Goal: Task Accomplishment & Management: Complete application form

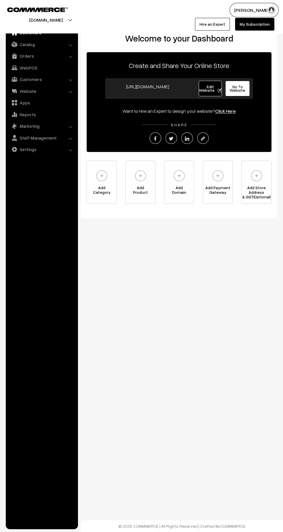
click at [26, 57] on link "Orders" at bounding box center [41, 56] width 69 height 10
click at [23, 63] on link "Orders" at bounding box center [47, 64] width 57 height 6
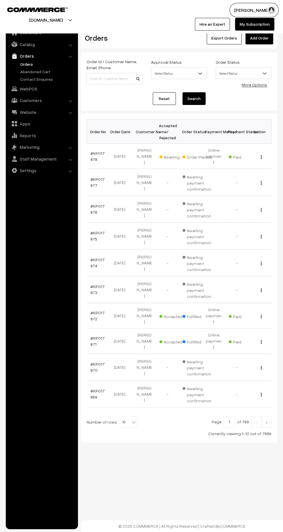
click at [267, 36] on link "Add Order" at bounding box center [259, 38] width 28 height 13
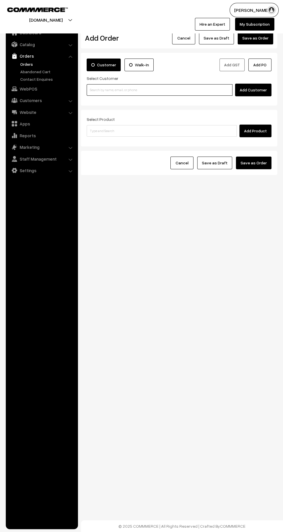
click at [126, 90] on input at bounding box center [159, 90] width 146 height 12
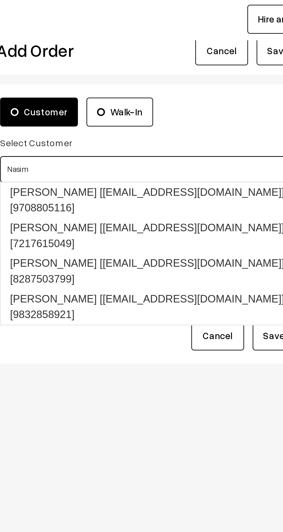
type input "Nasim"
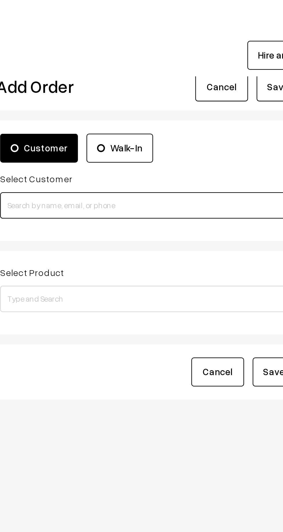
click at [176, 88] on input at bounding box center [159, 90] width 146 height 12
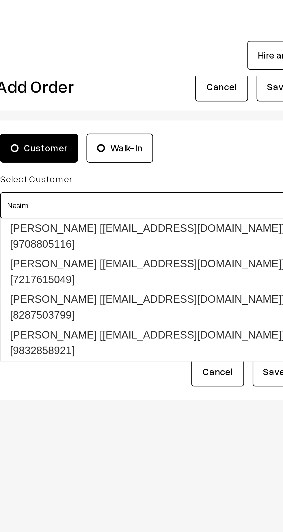
click at [192, 111] on link "Nasim Ansari [knasim@912gmail.com] [7217615049]" at bounding box center [160, 119] width 147 height 16
type input "Nasim"
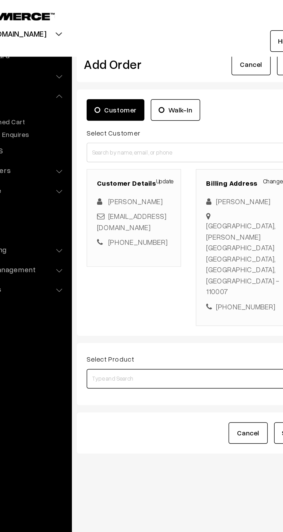
click at [136, 218] on input at bounding box center [161, 224] width 150 height 12
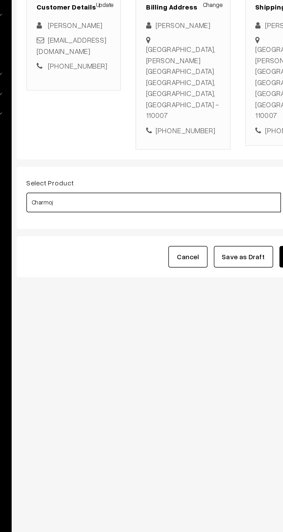
type input "Charmoja"
click at [174, 211] on link "Charmoja Ointment 15gm" at bounding box center [162, 214] width 150 height 9
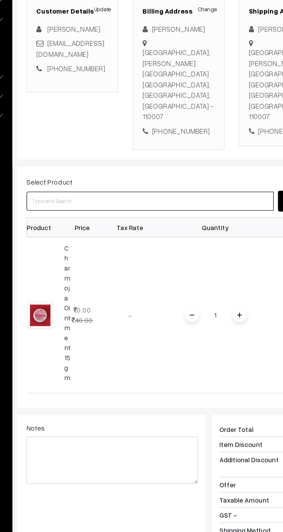
scroll to position [0, 2]
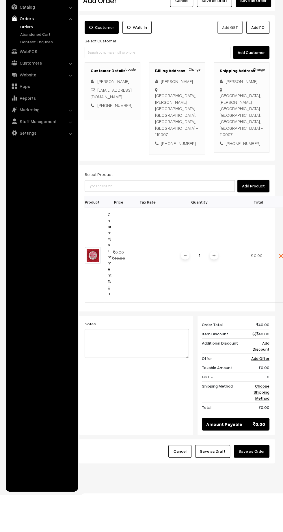
click at [213, 288] on span at bounding box center [213, 292] width 9 height 9
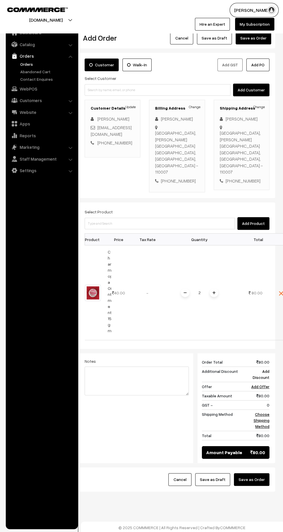
click at [260, 412] on link "Choose Shipping Method" at bounding box center [261, 420] width 16 height 17
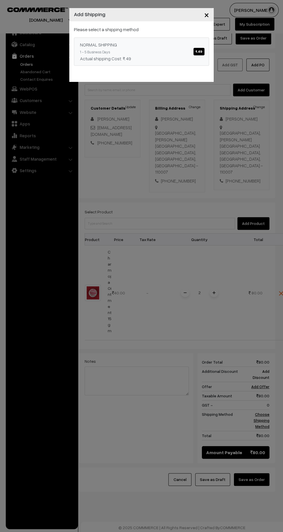
click at [164, 65] on link "NORMAL SHIPPING ₹.49 1 - 5 Business Days Actual shipping Cost: ₹.49" at bounding box center [141, 51] width 135 height 28
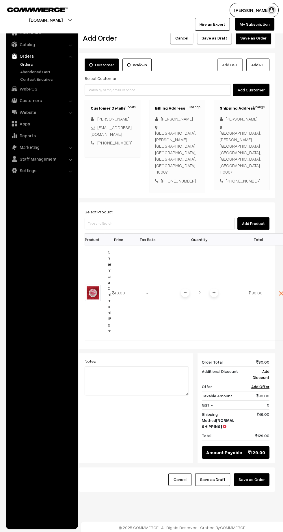
click at [206, 473] on button "Save as Draft" at bounding box center [212, 479] width 35 height 13
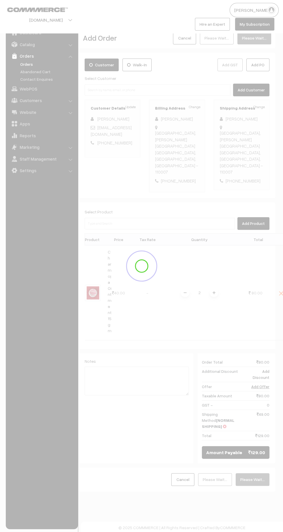
scroll to position [0, 0]
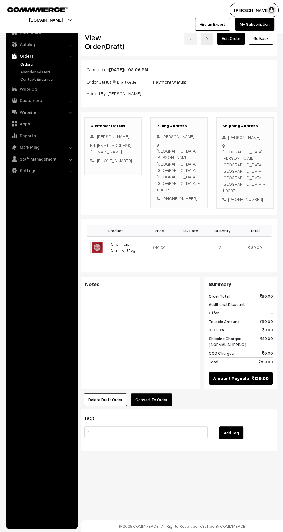
click at [22, 63] on link "Orders" at bounding box center [47, 64] width 57 height 6
